Goal: Check status: Check status

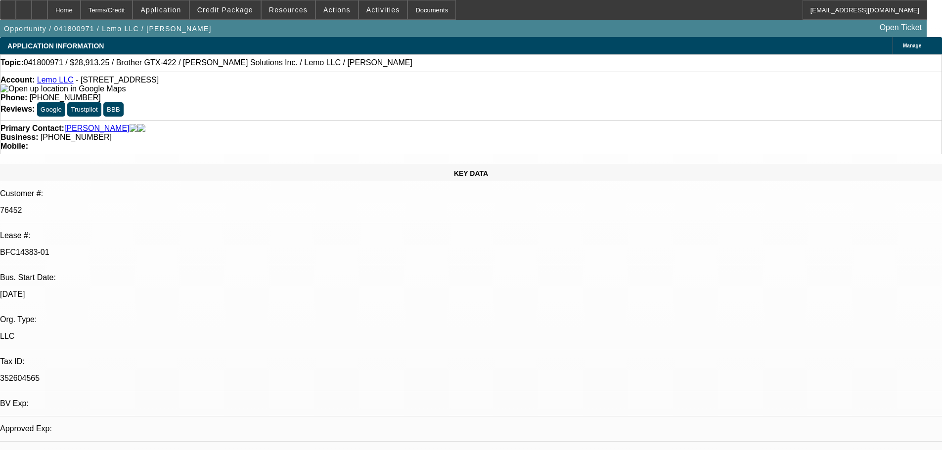
select select "0"
select select "2"
select select "0.1"
select select "4"
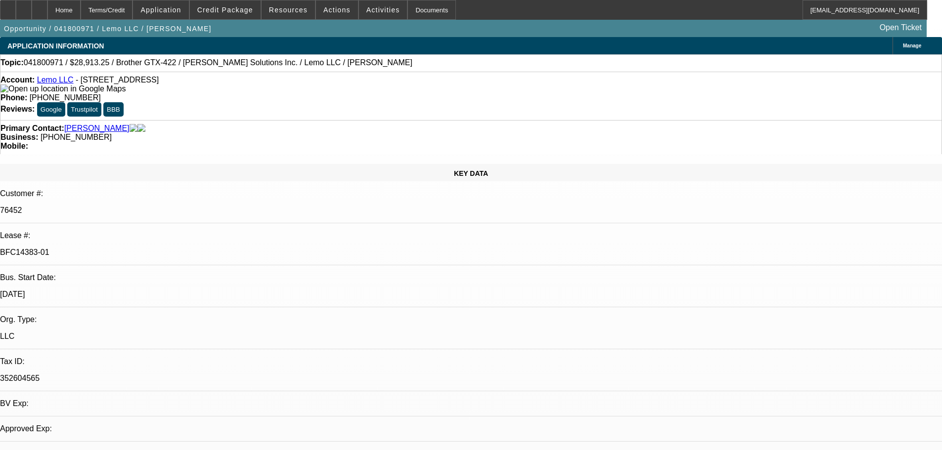
select select "0"
select select "2"
select select "0.1"
select select "4"
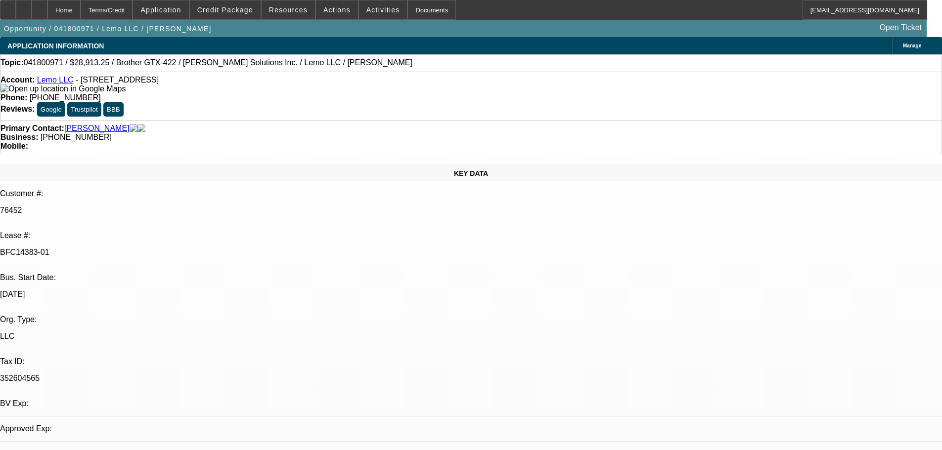
select select "0"
select select "2"
select select "0.1"
select select "4"
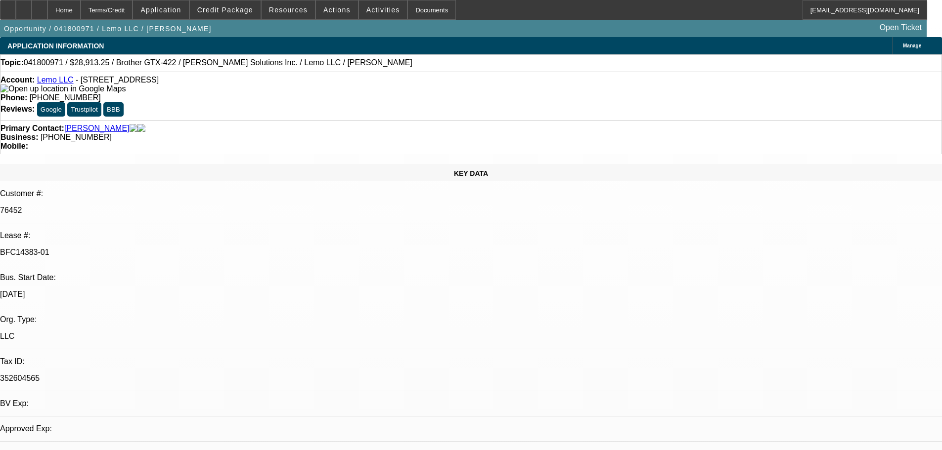
select select "0"
select select "2"
select select "0.1"
select select "4"
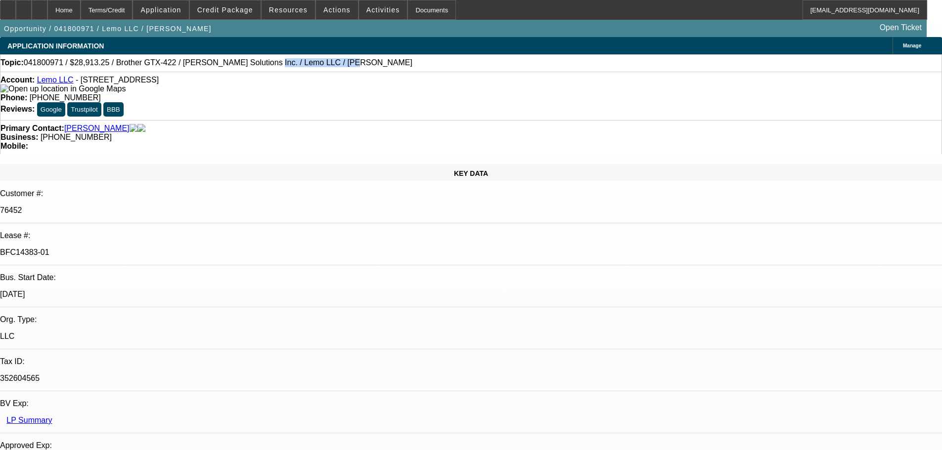
drag, startPoint x: 302, startPoint y: 63, endPoint x: 230, endPoint y: 63, distance: 71.7
click at [227, 64] on div "Topic: 041800971 / $28,913.25 / Brother GTX-422 / [PERSON_NAME] Solutions Inc. …" at bounding box center [470, 62] width 941 height 9
copy span "Lemo LLC / [PERSON_NAME]"
